Goal: Task Accomplishment & Management: Manage account settings

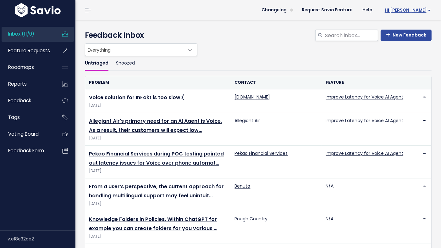
click at [423, 13] on link "Hi [PERSON_NAME]" at bounding box center [406, 10] width 59 height 10
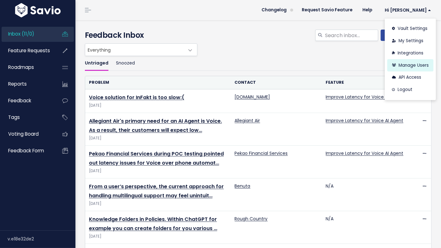
click at [416, 63] on link "Manage Users" at bounding box center [410, 65] width 46 height 12
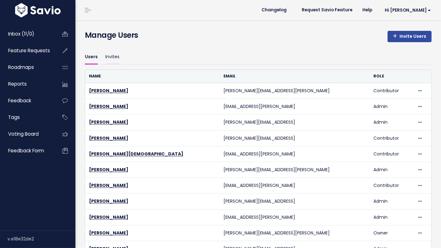
click at [112, 57] on link "Invites" at bounding box center [112, 57] width 14 height 15
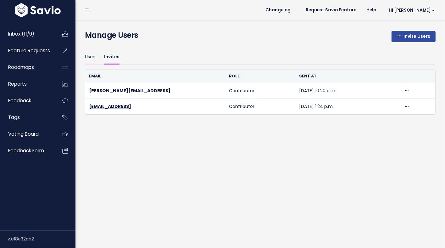
click at [90, 60] on link "Users" at bounding box center [91, 57] width 12 height 15
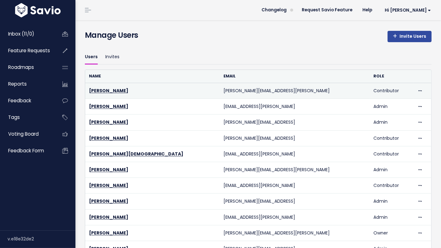
scroll to position [51, 0]
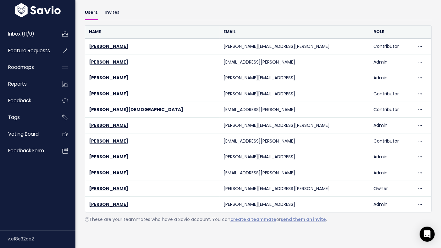
click at [181, 216] on span "These are your teammates who have a Savio account. You can create a teammate or…" at bounding box center [206, 219] width 242 height 6
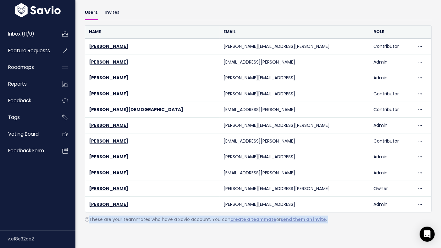
click at [191, 216] on span "These are your teammates who have a Savio account. You can create a teammate or…" at bounding box center [206, 219] width 242 height 6
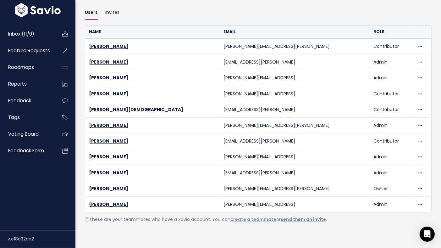
click at [301, 217] on link "send them an invite" at bounding box center [303, 219] width 45 height 6
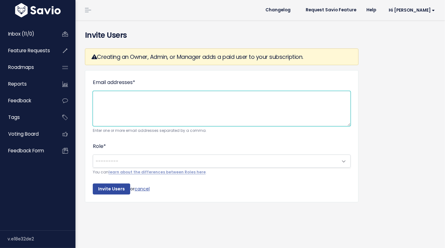
click at [160, 109] on textarea "Email addresses *" at bounding box center [222, 108] width 258 height 35
click at [189, 25] on div "Invite Users" at bounding box center [260, 31] width 360 height 23
